Goal: Transaction & Acquisition: Purchase product/service

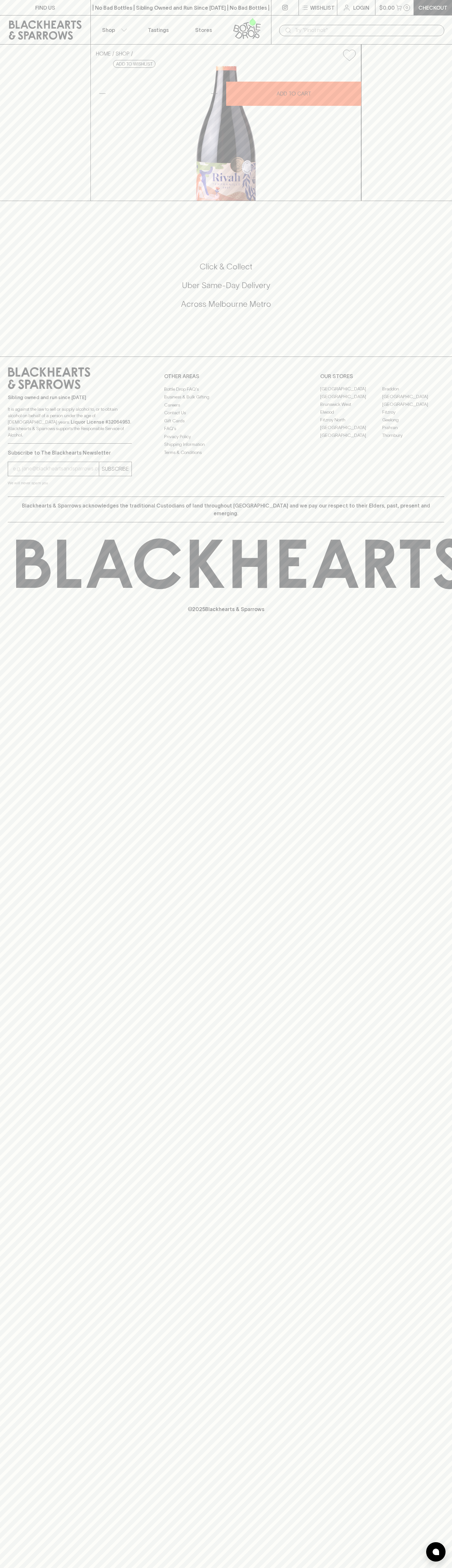
click at [324, 21] on div "​" at bounding box center [361, 30] width 181 height 29
click at [429, 1333] on div "FIND US | No Bad Bottles | Sibling Owned and Run Since 2006 | No Bad Bottles | …" at bounding box center [226, 784] width 452 height 1568
click at [286, 1567] on html "FIND US | No Bad Bottles | Sibling Owned and Run Since 2006 | No Bad Bottles | …" at bounding box center [226, 784] width 452 height 1568
click at [8, 759] on div "FIND US | No Bad Bottles | Sibling Owned and Run Since 2006 | No Bad Bottles | …" at bounding box center [226, 784] width 452 height 1568
